Goal: Task Accomplishment & Management: Manage account settings

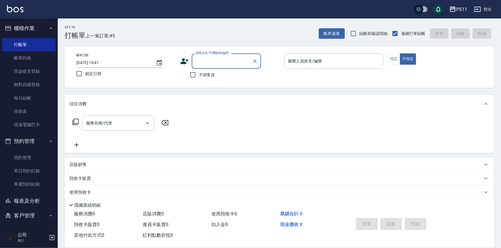
click at [205, 58] on input "顧客姓名/手機號碼/編號" at bounding box center [221, 61] width 55 height 10
click at [216, 59] on input "顧客姓名/手機號碼/編號" at bounding box center [221, 61] width 55 height 10
type input "0994"
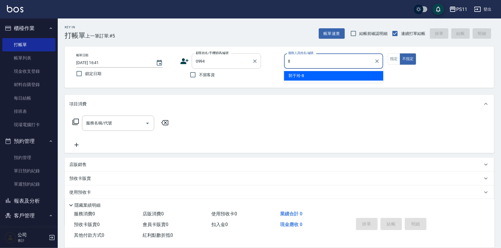
type input "郭于玲-8"
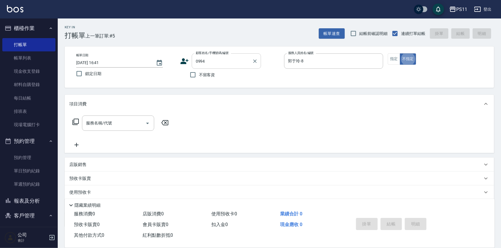
type button "false"
type input "[PERSON_NAME]為/0930057167/0994"
click at [393, 55] on button "指定" at bounding box center [394, 58] width 12 height 11
click at [76, 121] on icon at bounding box center [75, 121] width 7 height 7
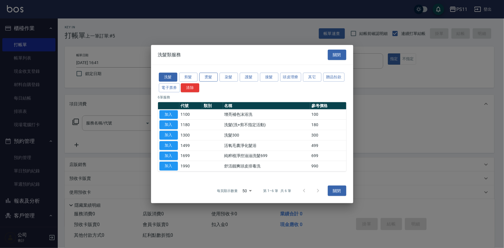
click at [213, 78] on button "燙髮" at bounding box center [208, 77] width 18 height 9
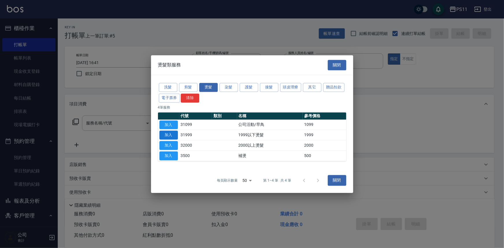
click at [173, 132] on button "加入" at bounding box center [168, 135] width 18 height 9
type input "1999以下燙髮(31999)"
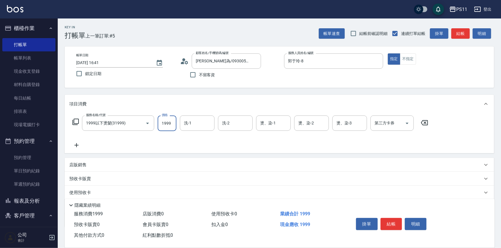
click at [170, 122] on input "1999" at bounding box center [167, 123] width 19 height 16
type input "1500"
type input "James-20"
click at [78, 143] on icon at bounding box center [76, 145] width 14 height 7
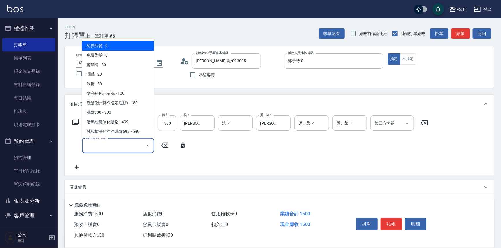
click at [100, 144] on input "服務名稱/代號" at bounding box center [114, 146] width 58 height 10
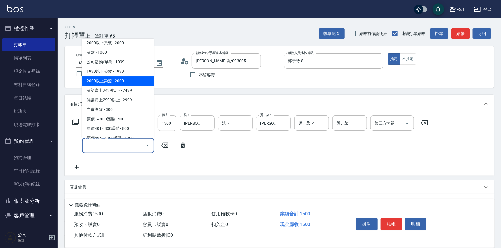
scroll to position [262, 0]
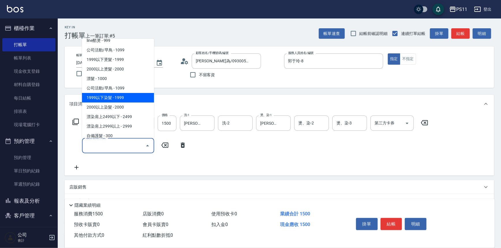
click at [131, 98] on span "1999以下染髮 - 1999" at bounding box center [118, 98] width 72 height 10
type input "1999以下染髮(41999)"
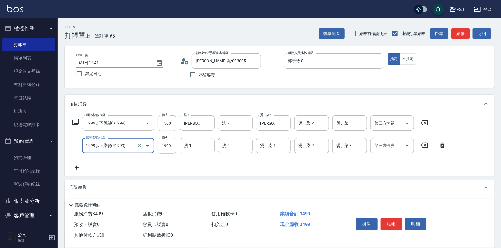
click at [160, 141] on input "1999" at bounding box center [167, 146] width 19 height 16
type input "2000"
type input "James-20"
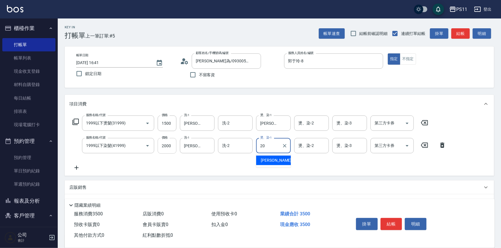
type input "James-20"
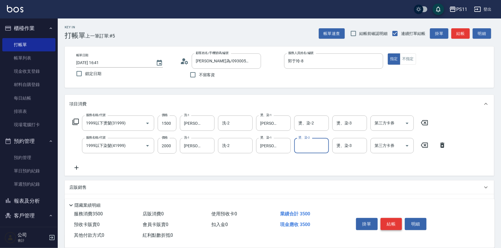
click at [392, 228] on button "結帳" at bounding box center [391, 224] width 22 height 12
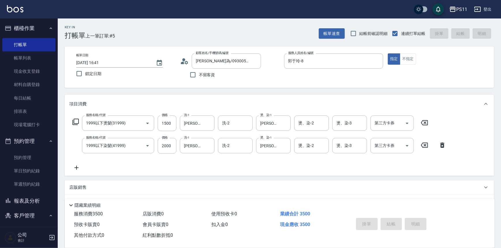
type input "2025/09/23 18:27"
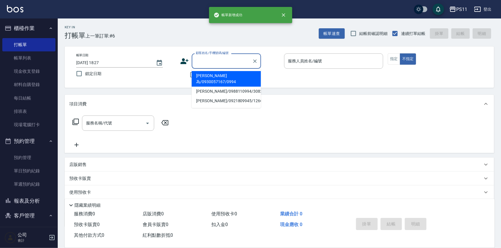
click at [225, 64] on input "顧客姓名/手機號碼/編號" at bounding box center [221, 61] width 55 height 10
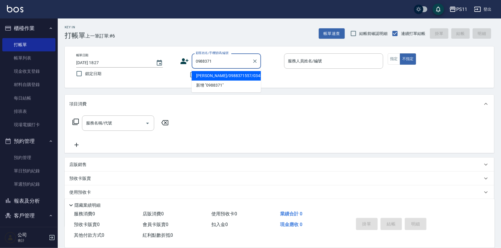
drag, startPoint x: 218, startPoint y: 77, endPoint x: 224, endPoint y: 77, distance: 6.6
click at [217, 79] on li "黃暐翔/0988371557/0345" at bounding box center [226, 76] width 69 height 10
type input "黃暐翔/0988371557/0345"
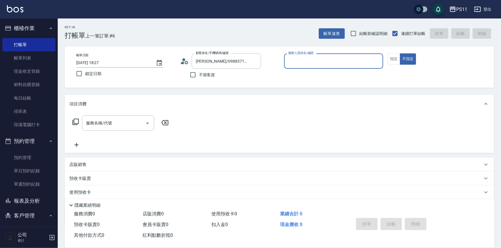
drag, startPoint x: 309, startPoint y: 58, endPoint x: 317, endPoint y: 63, distance: 9.8
click at [310, 58] on input "服務人員姓名/編號" at bounding box center [334, 61] width 94 height 10
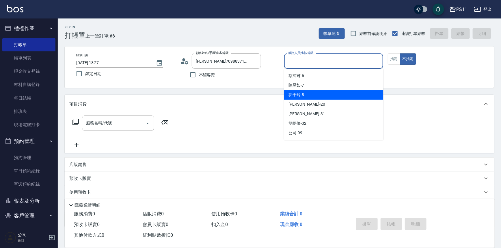
click at [321, 93] on div "郭于玲 -8" at bounding box center [333, 95] width 99 height 10
type input "郭于玲-8"
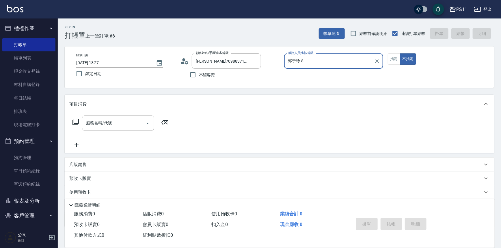
click at [386, 53] on div "帳單日期 2025/09/23 18:27 鎖定日期 顧客姓名/手機號碼/編號 黃暐翔/0988371557/0345 顧客姓名/手機號碼/編號 不留客資 服…" at bounding box center [279, 66] width 429 height 41
click at [388, 62] on button "指定" at bounding box center [394, 58] width 12 height 11
click at [71, 120] on div "服務名稱/代號 服務名稱/代號" at bounding box center [120, 122] width 103 height 15
click at [73, 118] on icon at bounding box center [75, 121] width 7 height 7
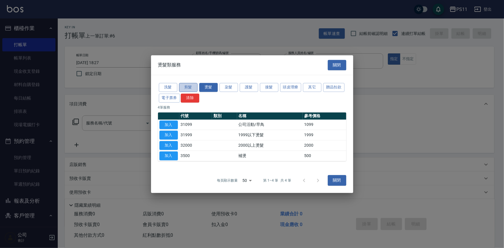
click at [193, 87] on button "剪髮" at bounding box center [188, 87] width 18 height 9
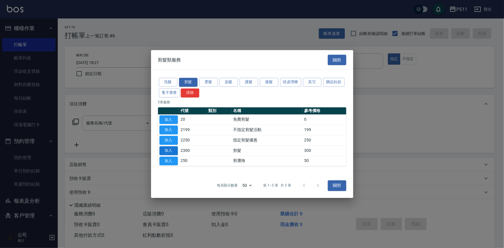
click at [175, 149] on button "加入" at bounding box center [168, 150] width 18 height 9
type input "剪髮(2300)"
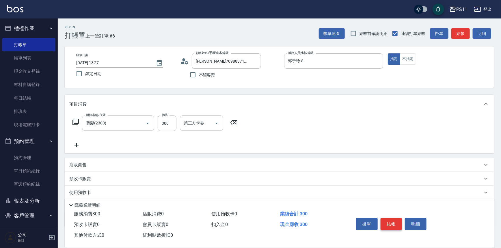
click at [390, 219] on button "結帳" at bounding box center [391, 224] width 22 height 12
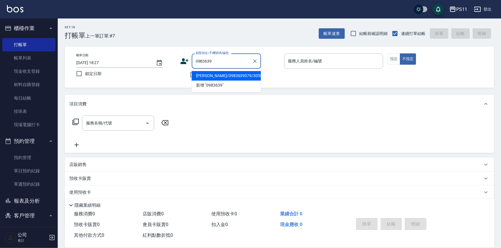
click at [234, 75] on li "謝美芃/0983639079/3058" at bounding box center [226, 76] width 69 height 10
type input "謝美芃/0983639079/3058"
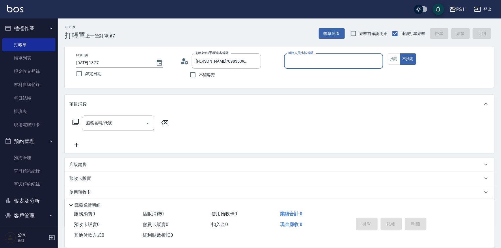
click at [323, 64] on input "服務人員姓名/編號" at bounding box center [334, 61] width 94 height 10
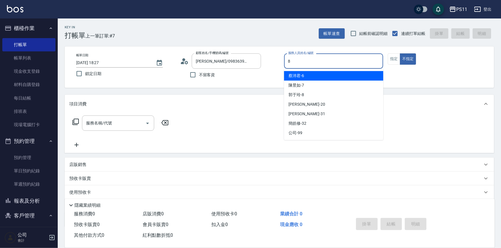
type input "郭于玲-8"
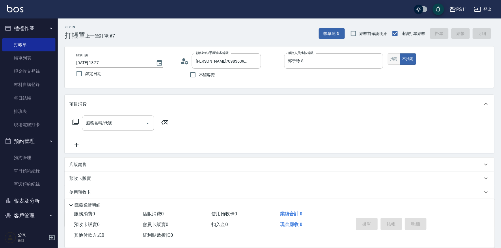
click at [396, 60] on button "指定" at bounding box center [394, 58] width 12 height 11
click at [78, 123] on icon at bounding box center [75, 122] width 6 height 6
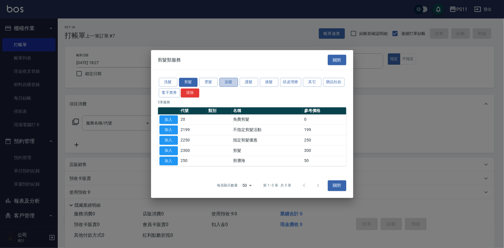
click at [229, 81] on button "染髮" at bounding box center [228, 82] width 18 height 9
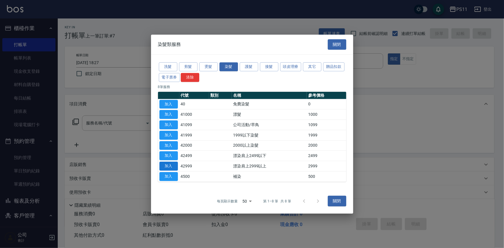
click at [165, 165] on button "加入" at bounding box center [168, 166] width 18 height 9
type input "漂染肩上2999以上(42999)"
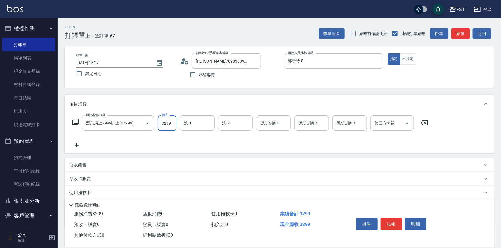
type input "3299"
type input "James-20"
click at [79, 147] on icon at bounding box center [76, 145] width 14 height 7
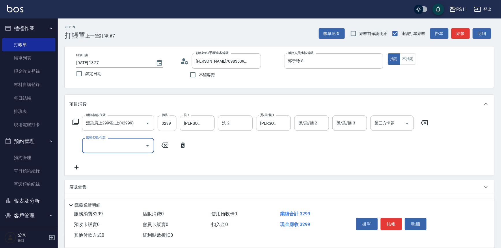
drag, startPoint x: 79, startPoint y: 147, endPoint x: 106, endPoint y: 141, distance: 28.3
click at [104, 145] on input "服務名稱/代號" at bounding box center [114, 146] width 58 height 10
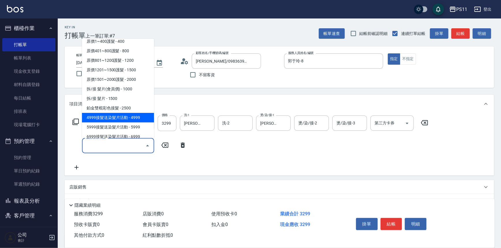
scroll to position [367, 0]
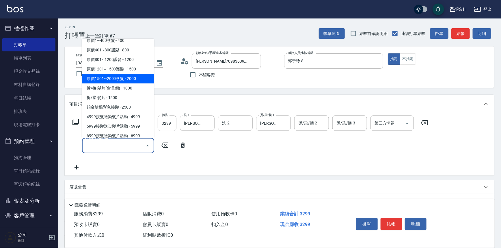
click at [142, 78] on span "原價1501~2000護髮 - 2000" at bounding box center [118, 79] width 72 height 10
type input "原價1501~2000護髮(52000)"
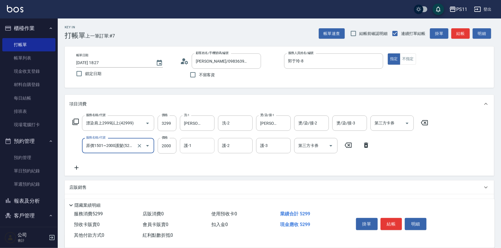
drag, startPoint x: 203, startPoint y: 147, endPoint x: 211, endPoint y: 150, distance: 8.6
click at [203, 147] on input "護-1" at bounding box center [196, 146] width 29 height 10
type input "James-20"
click at [385, 221] on button "結帳" at bounding box center [391, 224] width 22 height 12
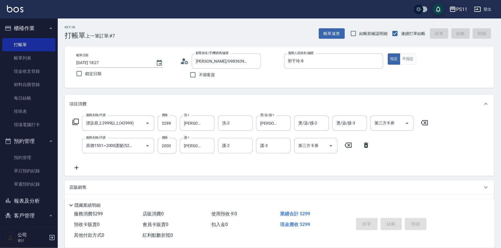
type input "2025/09/23 18:49"
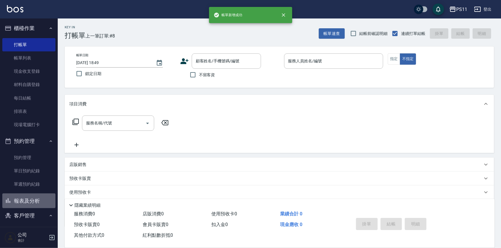
click at [37, 201] on button "報表及分析" at bounding box center [28, 200] width 53 height 15
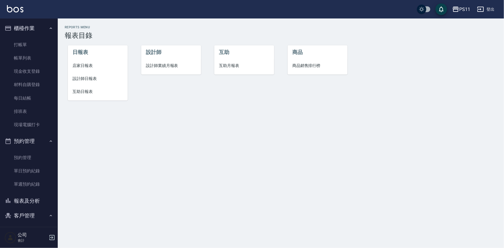
click at [89, 79] on span "設計師日報表" at bounding box center [97, 79] width 51 height 6
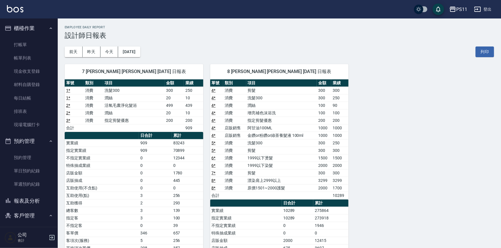
click at [389, 165] on div "7 陳昱如 陳昱如 09/23/2025 日報表 單號 類別 項目 金額 業績 1 * 消費 洗髮300 300 250 1 * 消費 潤絲 20 10 2 …" at bounding box center [276, 191] width 436 height 269
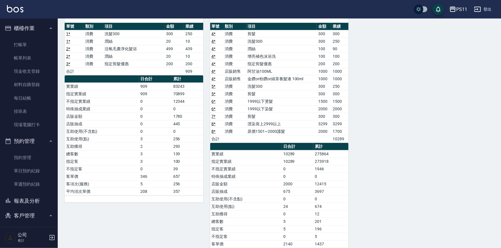
scroll to position [78, 0]
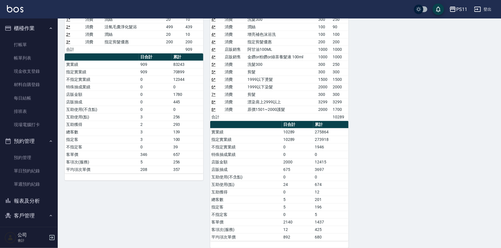
click at [414, 176] on div "7 陳昱如 陳昱如 09/23/2025 日報表 單號 類別 項目 金額 業績 1 * 消費 洗髮300 300 250 1 * 消費 潤絲 20 10 2 …" at bounding box center [276, 113] width 436 height 269
click at [410, 182] on div "7 陳昱如 陳昱如 09/23/2025 日報表 單號 類別 項目 金額 業績 1 * 消費 洗髮300 300 250 1 * 消費 潤絲 20 10 2 …" at bounding box center [276, 113] width 436 height 269
click at [38, 201] on button "報表及分析" at bounding box center [28, 200] width 53 height 15
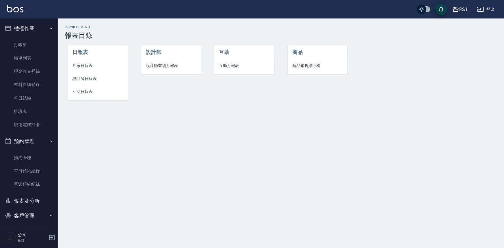
click at [83, 63] on span "店家日報表" at bounding box center [97, 66] width 51 height 6
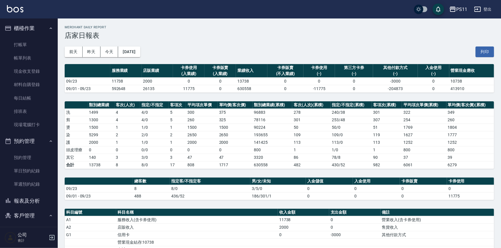
click at [351, 134] on td "109 / 0" at bounding box center [350, 135] width 41 height 8
drag, startPoint x: 27, startPoint y: 45, endPoint x: 55, endPoint y: 29, distance: 32.0
click at [27, 46] on link "打帳單" at bounding box center [28, 44] width 53 height 13
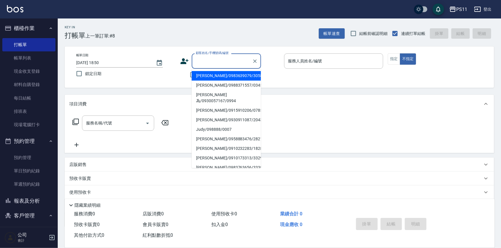
click at [221, 60] on input "顧客姓名/手機號碼/編號" at bounding box center [221, 61] width 55 height 10
type input "0"
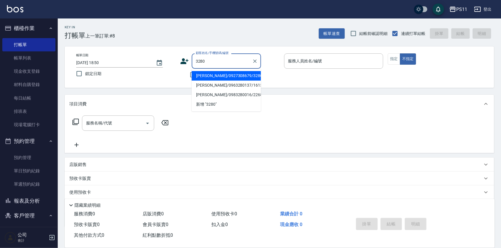
drag, startPoint x: 247, startPoint y: 75, endPoint x: 259, endPoint y: 69, distance: 13.4
click at [246, 75] on li "[PERSON_NAME]/0927308679/3280" at bounding box center [226, 76] width 69 height 10
type input "[PERSON_NAME]/0927308679/3280"
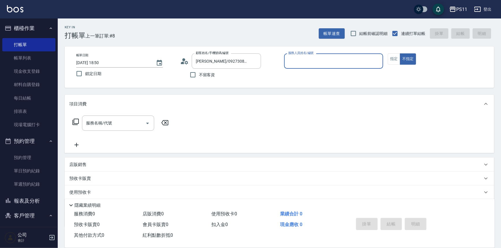
click at [305, 65] on input "服務人員姓名/編號" at bounding box center [334, 61] width 94 height 10
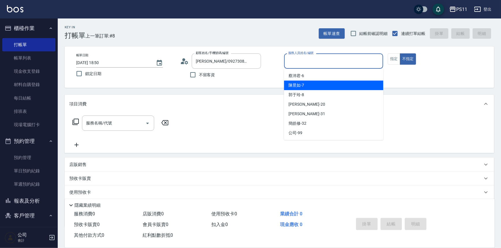
click at [303, 82] on span "陳昱如 -7" at bounding box center [297, 85] width 16 height 6
type input "陳昱如-7"
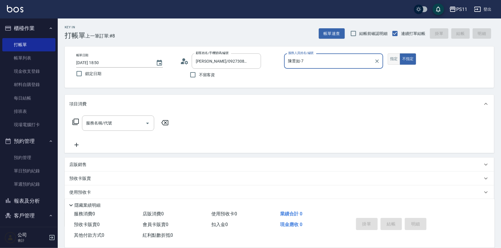
click at [393, 59] on button "指定" at bounding box center [394, 58] width 12 height 11
click at [89, 122] on input "服務名稱/代號" at bounding box center [114, 123] width 58 height 10
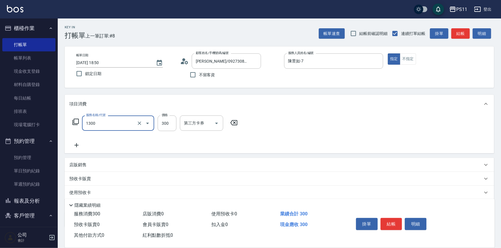
type input "洗髮300(1300)"
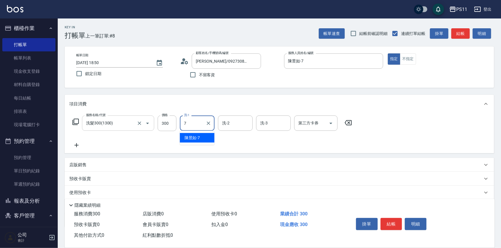
type input "陳昱如-7"
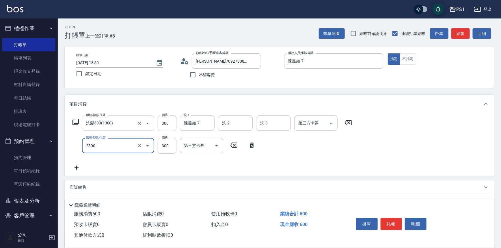
type input "剪髮(2300)"
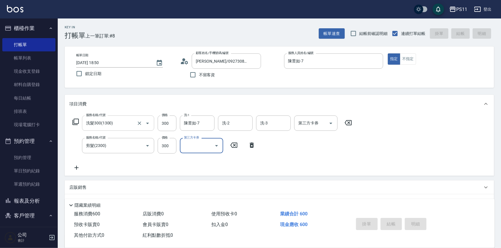
type input "[DATE] 18:51"
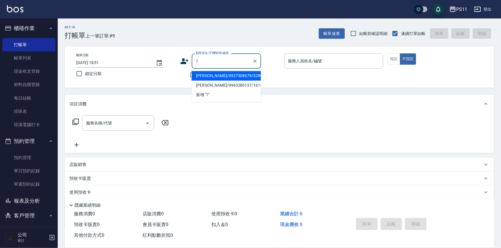
type input "[PERSON_NAME]/0927308679/3280"
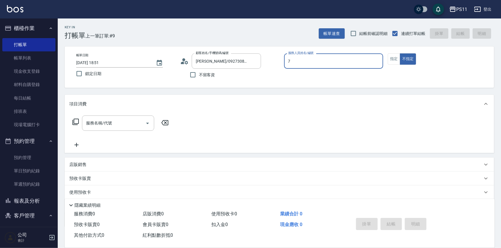
type input "陳昱如-7"
type button "false"
drag, startPoint x: 391, startPoint y: 54, endPoint x: 396, endPoint y: 54, distance: 4.7
click at [396, 54] on button "指定" at bounding box center [394, 58] width 12 height 11
click at [76, 124] on icon at bounding box center [75, 121] width 7 height 7
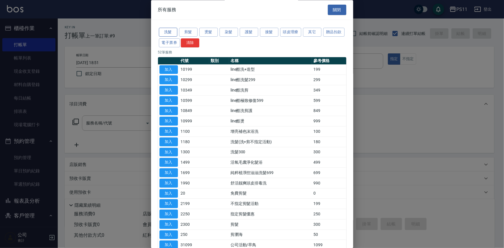
click at [172, 33] on button "洗髮" at bounding box center [168, 32] width 18 height 9
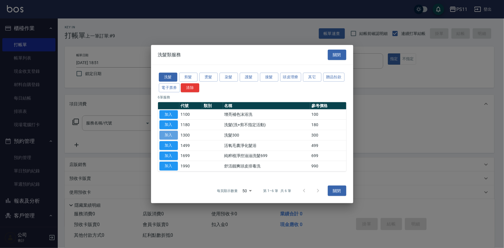
click at [168, 132] on button "加入" at bounding box center [168, 135] width 18 height 9
type input "洗髮300(1300)"
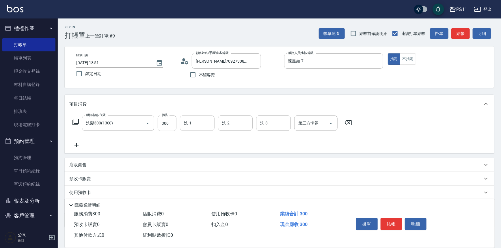
click at [202, 129] on div "洗-1" at bounding box center [197, 122] width 35 height 15
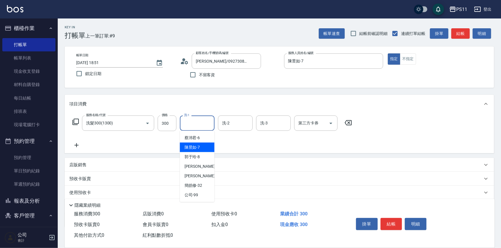
drag, startPoint x: 198, startPoint y: 144, endPoint x: 118, endPoint y: 146, distance: 80.0
click at [198, 144] on span "陳昱如 -7" at bounding box center [192, 147] width 16 height 6
type input "陳昱如-7"
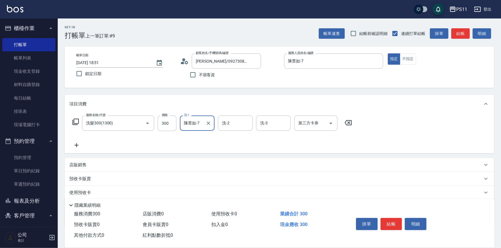
click at [81, 144] on icon at bounding box center [76, 145] width 14 height 7
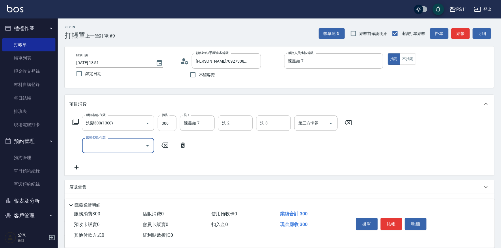
click at [118, 150] on input "服務名稱/代號" at bounding box center [114, 146] width 58 height 10
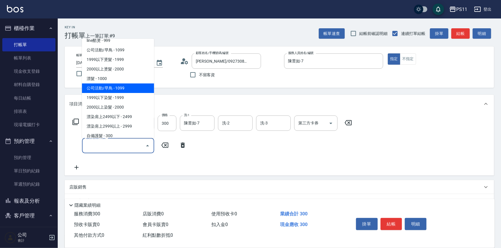
scroll to position [341, 0]
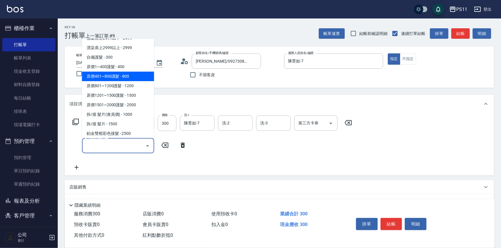
click at [136, 78] on span "原價401~800護髮 - 800" at bounding box center [118, 77] width 72 height 10
type input "原價401~800護髮(50800)"
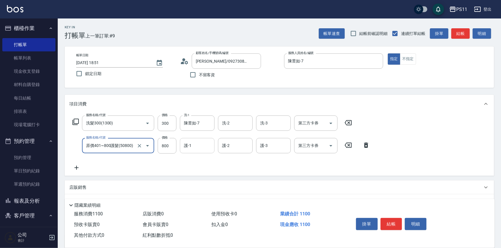
click at [198, 144] on input "護-1" at bounding box center [196, 146] width 29 height 10
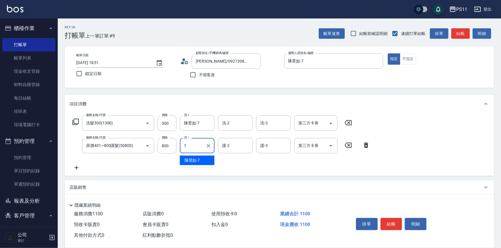
type input "陳昱如-7"
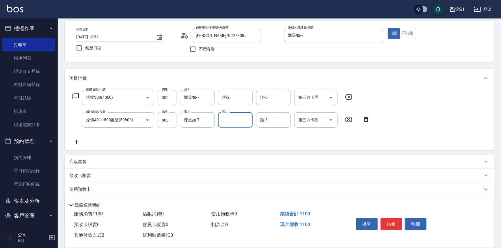
scroll to position [56, 0]
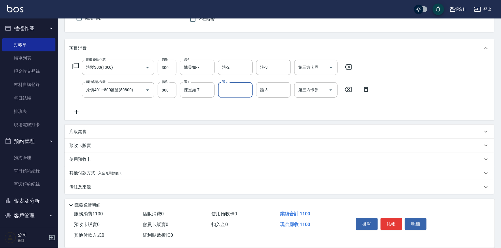
click at [92, 170] on p "其他付款方式 入金可用餘額: 0" at bounding box center [95, 173] width 53 height 6
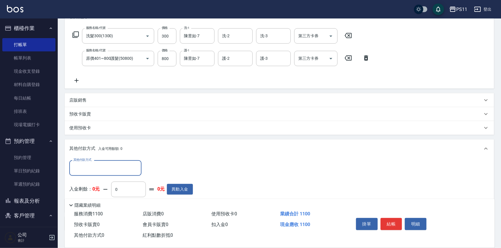
scroll to position [124, 0]
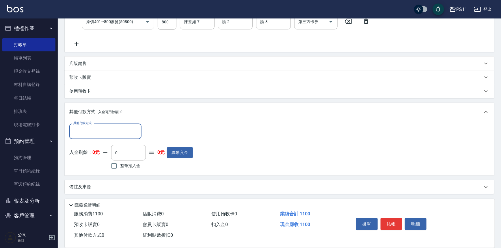
click at [111, 133] on input "其他付款方式" at bounding box center [105, 131] width 67 height 10
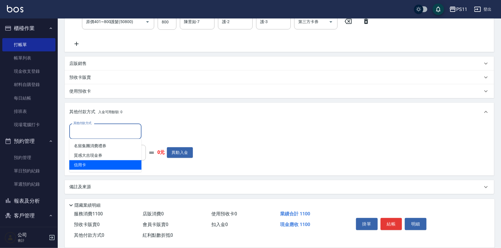
click at [121, 163] on span "信用卡" at bounding box center [105, 165] width 72 height 10
type input "信用卡"
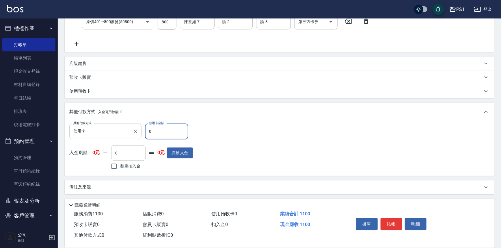
drag, startPoint x: 175, startPoint y: 136, endPoint x: 107, endPoint y: 135, distance: 68.1
click at [107, 135] on div "其他付款方式 信用卡 其他付款方式 信用卡金額 0 信用卡金額" at bounding box center [131, 132] width 124 height 16
type input "1100"
click at [392, 222] on button "結帳" at bounding box center [391, 224] width 22 height 12
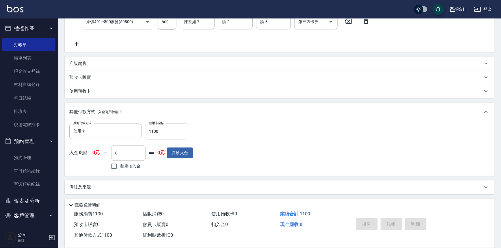
type input "2025/09/23 18:53"
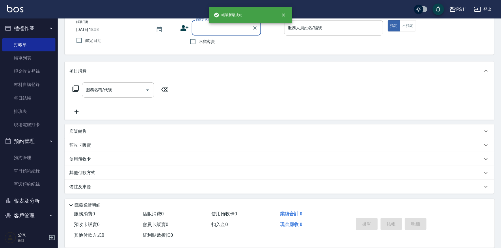
scroll to position [0, 0]
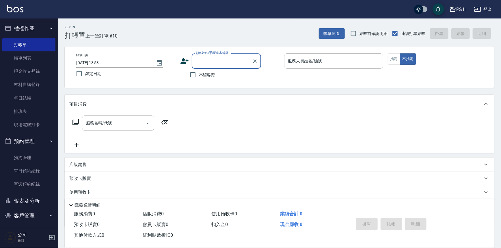
click at [227, 63] on input "顧客姓名/手機號碼/編號" at bounding box center [221, 61] width 55 height 10
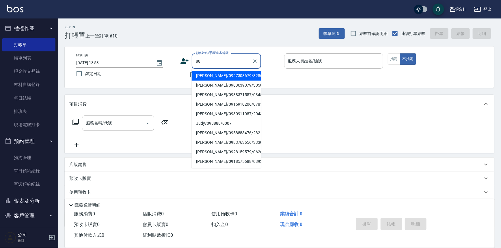
type input "黃暐翔/0988371557/0345"
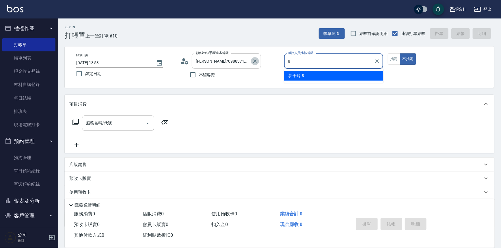
click at [255, 61] on icon "Clear" at bounding box center [254, 60] width 3 height 3
type input "8"
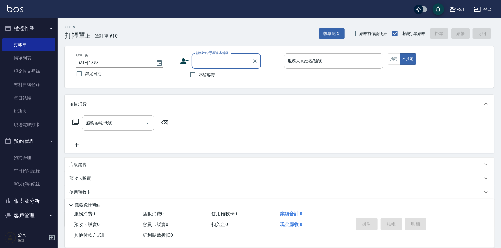
click at [240, 58] on input "顧客姓名/手機號碼/編號" at bounding box center [221, 61] width 55 height 10
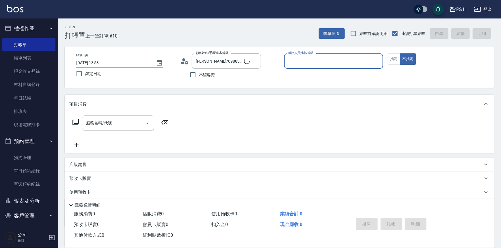
type input "郭魚鱗/0325308409/8"
click at [309, 59] on input "服務人員姓名/編號" at bounding box center [334, 61] width 94 height 10
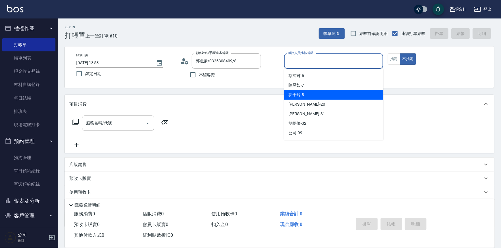
click at [306, 95] on div "郭于玲 -8" at bounding box center [333, 95] width 99 height 10
type input "郭于玲-8"
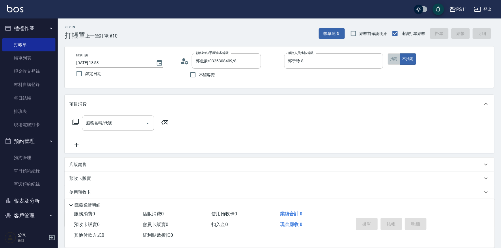
click at [392, 61] on button "指定" at bounding box center [394, 58] width 12 height 11
click at [77, 121] on icon at bounding box center [75, 121] width 7 height 7
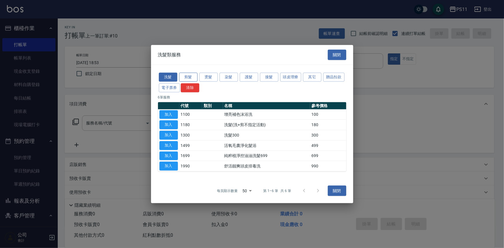
click at [193, 77] on button "剪髮" at bounding box center [188, 77] width 18 height 9
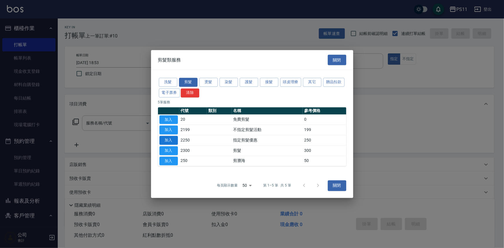
click at [174, 141] on button "加入" at bounding box center [168, 140] width 18 height 9
type input "指定剪髮優惠(2250)"
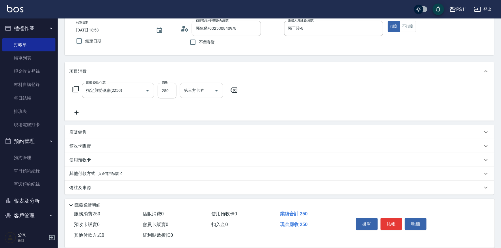
scroll to position [33, 0]
click at [101, 172] on span "入金可用餘額: 0" at bounding box center [110, 173] width 25 height 4
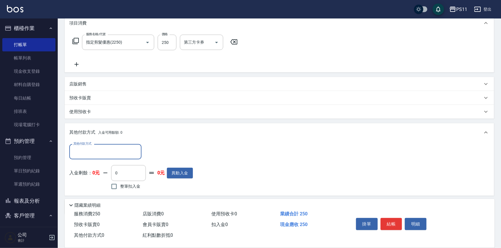
scroll to position [0, 0]
click at [113, 157] on div "其他付款方式" at bounding box center [105, 151] width 72 height 15
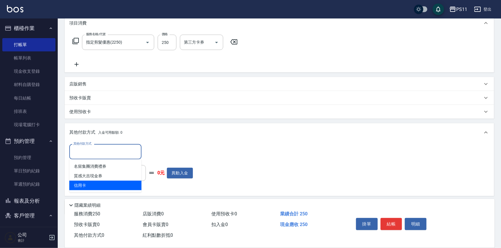
click at [115, 184] on span "信用卡" at bounding box center [105, 186] width 72 height 10
type input "信用卡"
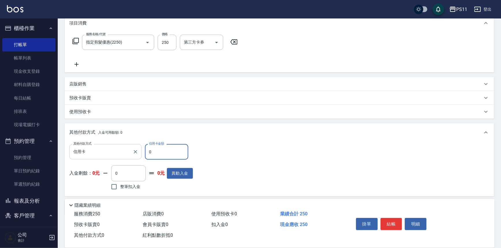
drag, startPoint x: 145, startPoint y: 155, endPoint x: 130, endPoint y: 153, distance: 14.9
click at [130, 153] on div "其他付款方式 信用卡 其他付款方式 信用卡金額 0 信用卡金額" at bounding box center [131, 152] width 124 height 16
type input "250"
click at [386, 216] on div "掛單 結帳 明細" at bounding box center [391, 225] width 75 height 18
drag, startPoint x: 386, startPoint y: 216, endPoint x: 400, endPoint y: 229, distance: 19.2
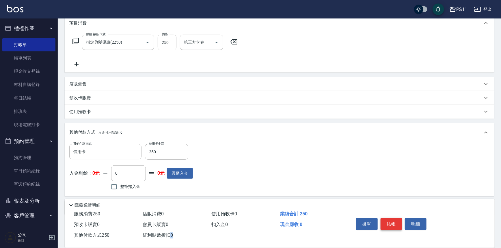
click at [392, 223] on div "掛單 結帳 明細" at bounding box center [391, 225] width 75 height 18
click at [394, 222] on button "結帳" at bounding box center [391, 224] width 22 height 12
type input "2025/09/23 18:54"
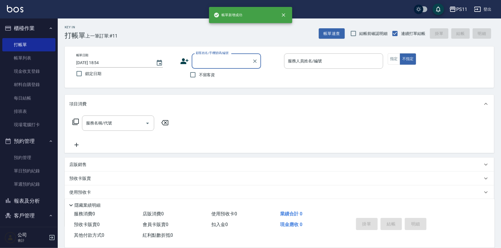
click at [31, 198] on button "報表及分析" at bounding box center [28, 200] width 53 height 15
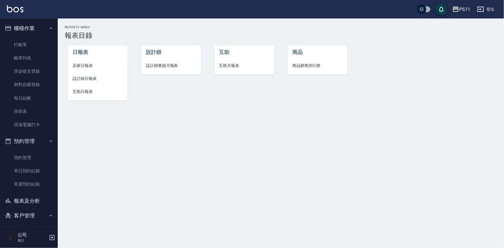
click at [92, 76] on span "設計師日報表" at bounding box center [97, 79] width 51 height 6
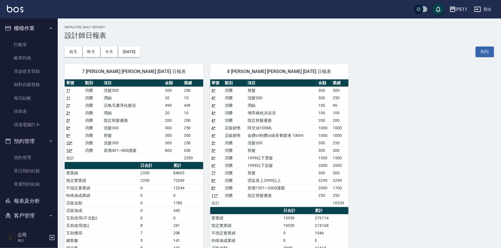
click at [430, 154] on div "7 陳昱如 陳昱如 09/23/2025 日報表 單號 類別 項目 金額 業績 1 * 消費 洗髮300 300 250 1 * 消費 潤絲 20 10 2 …" at bounding box center [276, 195] width 436 height 277
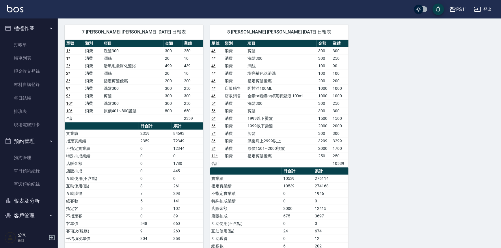
scroll to position [78, 0]
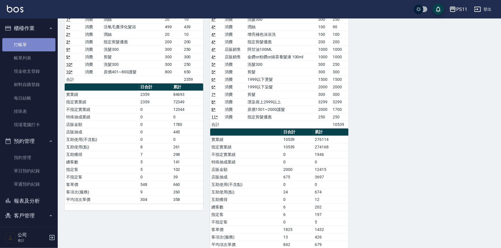
click at [31, 45] on link "打帳單" at bounding box center [28, 44] width 53 height 13
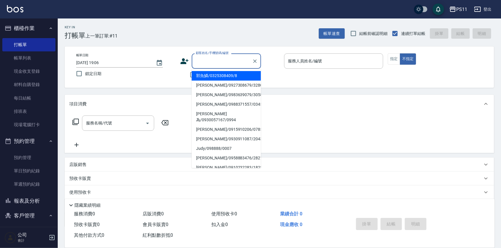
click at [212, 60] on input "顧客姓名/手機號碼/編號" at bounding box center [221, 61] width 55 height 10
type input "0"
click at [38, 218] on button "客戶管理" at bounding box center [28, 215] width 53 height 15
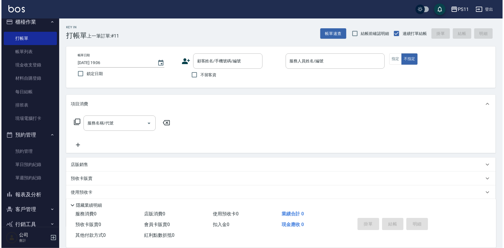
scroll to position [18, 0]
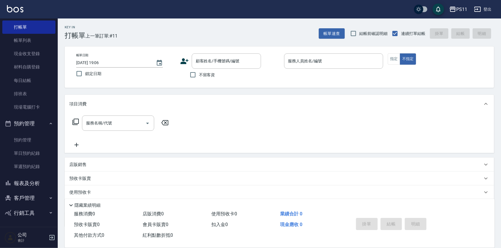
click at [37, 202] on button "客戶管理" at bounding box center [28, 197] width 53 height 15
click at [36, 215] on link "客戶列表" at bounding box center [28, 214] width 53 height 13
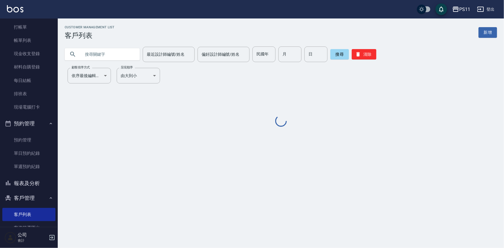
click at [107, 57] on input "text" at bounding box center [108, 54] width 54 height 16
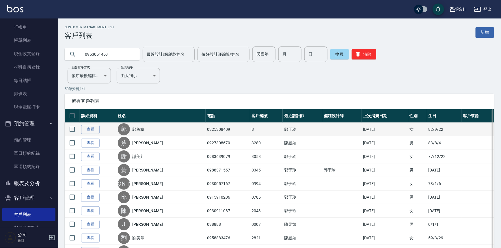
type input "0953051460"
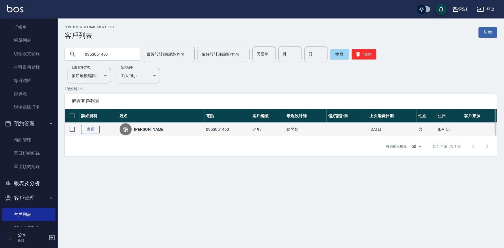
click at [95, 131] on link "查看" at bounding box center [90, 129] width 18 height 9
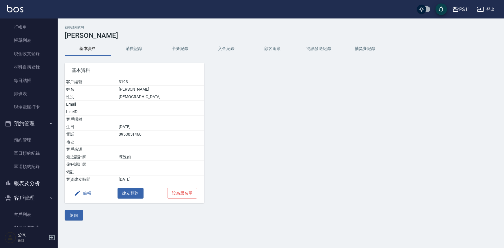
click at [142, 51] on button "消費記錄" at bounding box center [134, 49] width 46 height 14
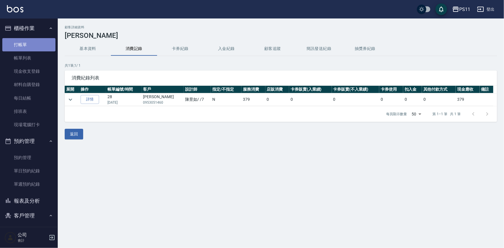
click at [39, 41] on link "打帳單" at bounding box center [28, 44] width 53 height 13
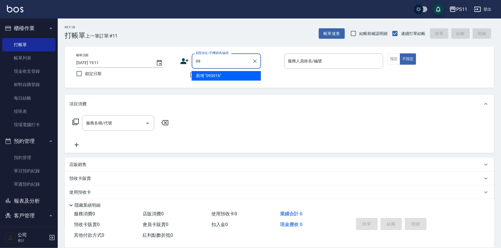
type input "0"
type input "0007"
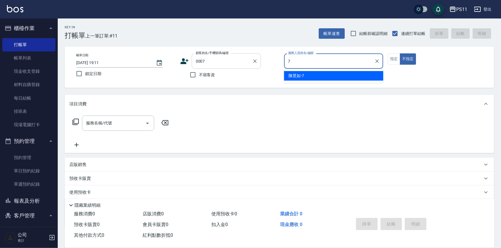
type input "陳昱如-7"
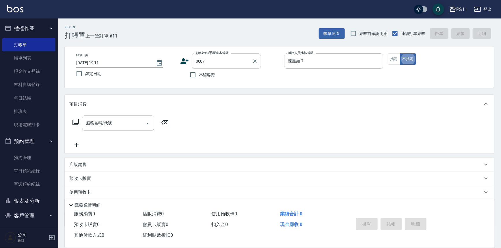
type button "false"
type input "Judy/098888/0007"
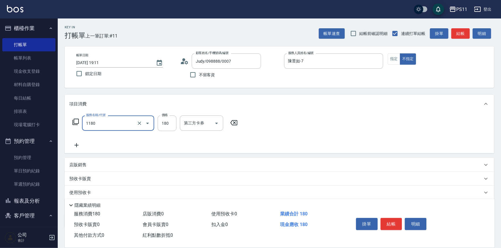
type input "洗髮(洗+剪不指定活動)(1180)"
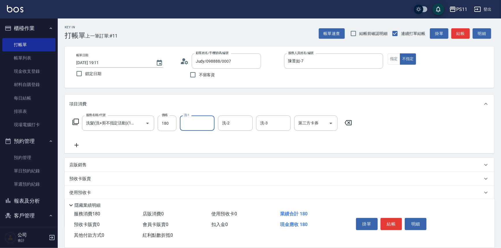
type input "7"
type input "James-20"
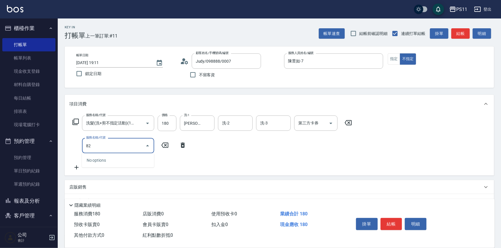
type input "8"
type input "不指定剪髮活動(2199)"
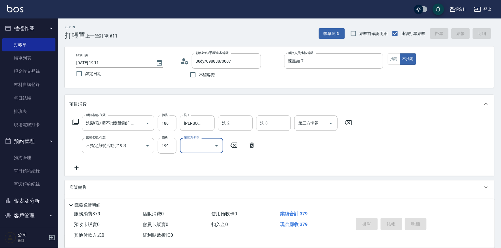
type input "2025/09/23 19:12"
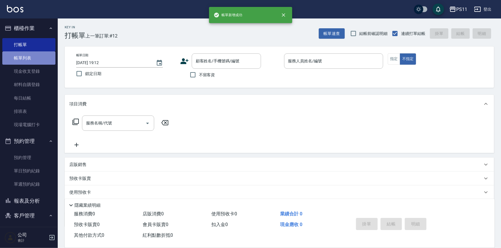
click at [41, 60] on link "帳單列表" at bounding box center [28, 57] width 53 height 13
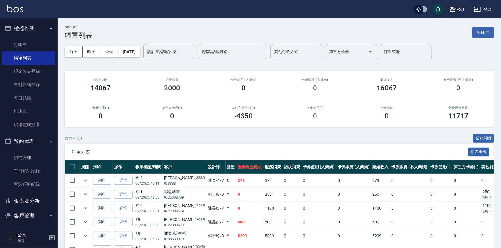
click at [43, 199] on button "報表及分析" at bounding box center [28, 200] width 53 height 15
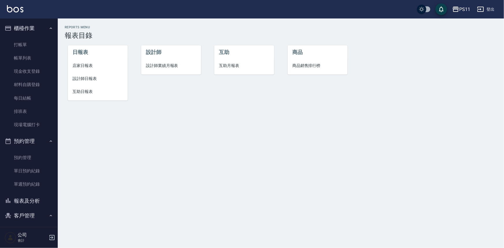
click at [97, 78] on span "設計師日報表" at bounding box center [97, 79] width 51 height 6
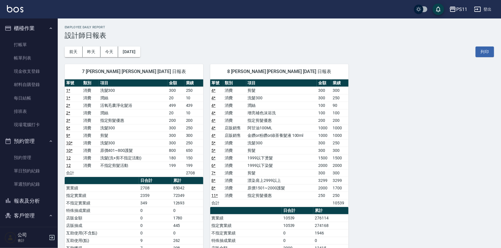
click at [71, 142] on link "10 *" at bounding box center [69, 143] width 6 height 5
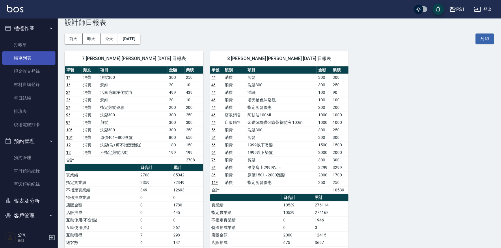
scroll to position [13, 0]
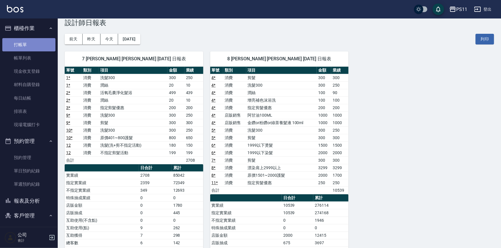
click at [44, 51] on link "打帳單" at bounding box center [28, 44] width 53 height 13
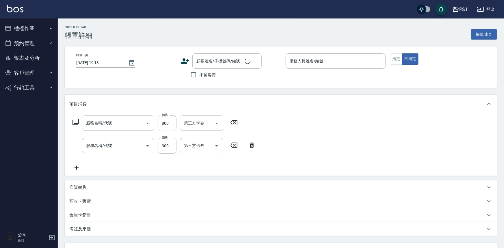
type input "[DATE] 18:51"
type input "陳昱如-7"
type input "原價401~800護髮(50800)"
type input "洗髮300(1300)"
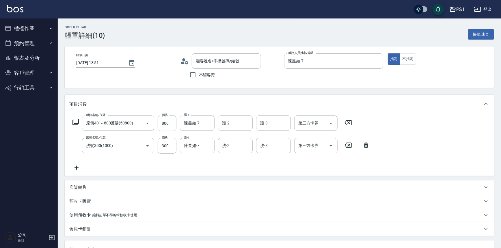
type input "[PERSON_NAME]/0927308679/3280"
type input "信用卡"
